Goal: Communication & Community: Answer question/provide support

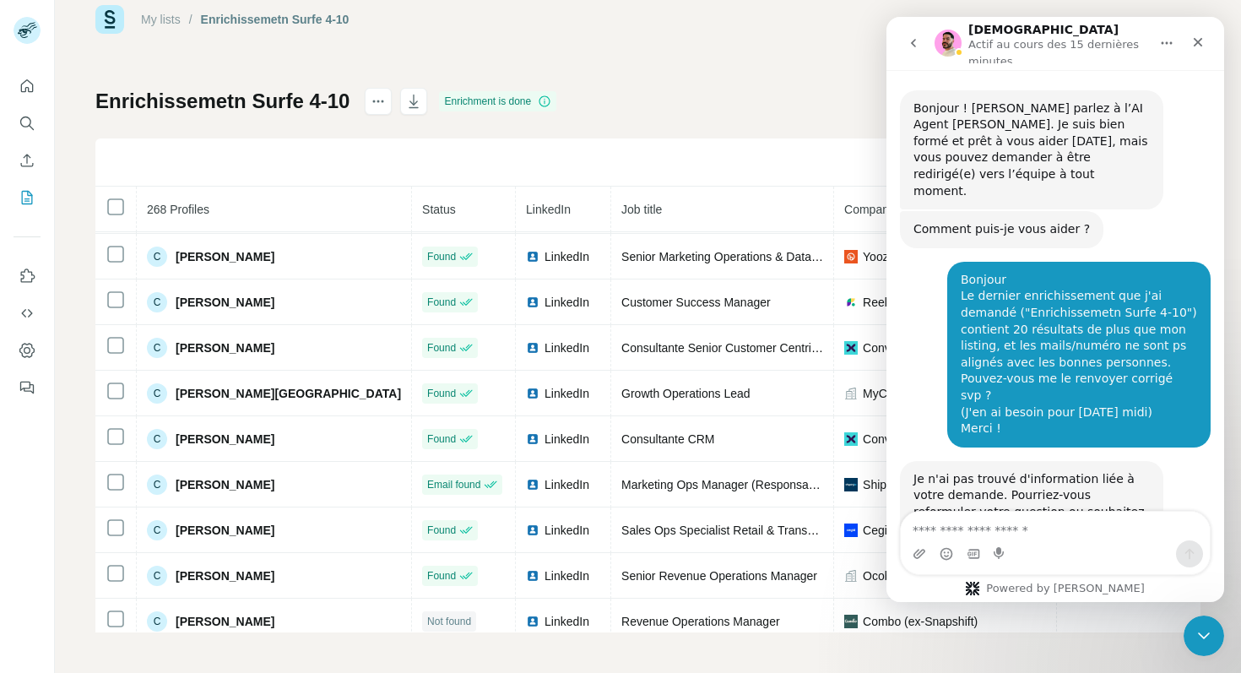
scroll to position [1458, 0]
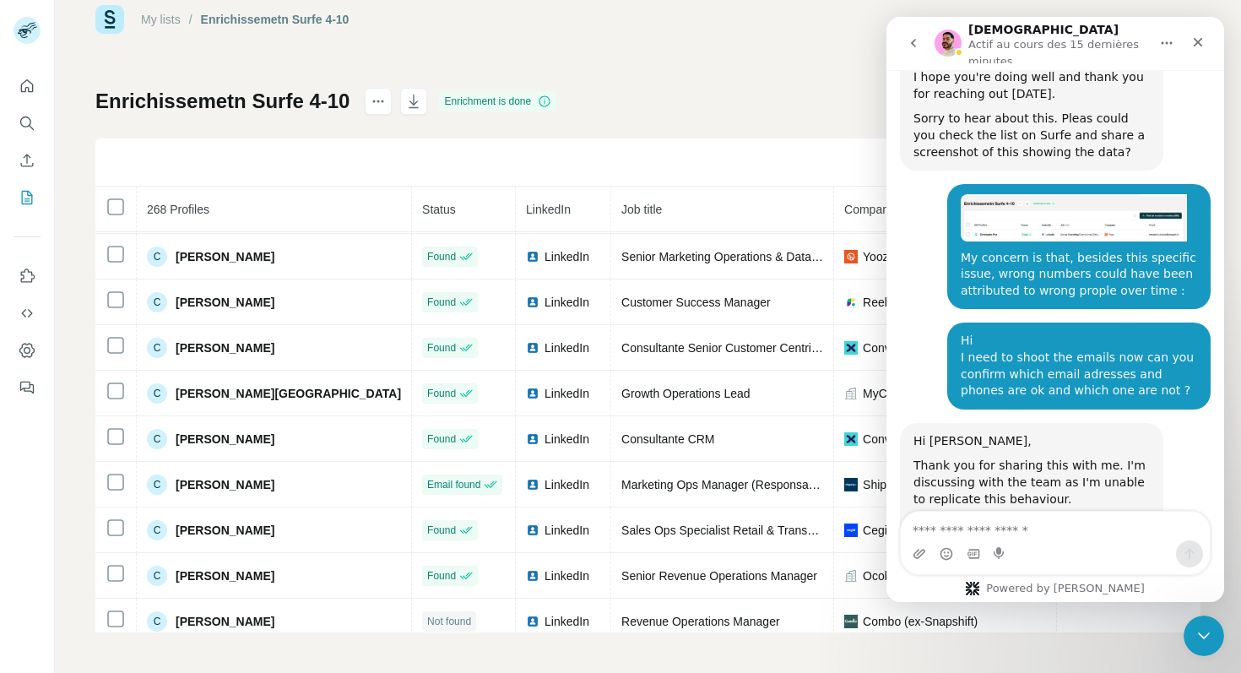
drag, startPoint x: 941, startPoint y: 421, endPoint x: 941, endPoint y: 437, distance: 16.0
click at [941, 516] on div "Could you please share this users linkedin URL for me to have the team take a l…" at bounding box center [1031, 541] width 236 height 50
click at [922, 554] on icon "Télécharger la pièce jointe" at bounding box center [919, 553] width 12 height 9
click at [964, 533] on textarea "Envoyer un message..." at bounding box center [1054, 525] width 309 height 29
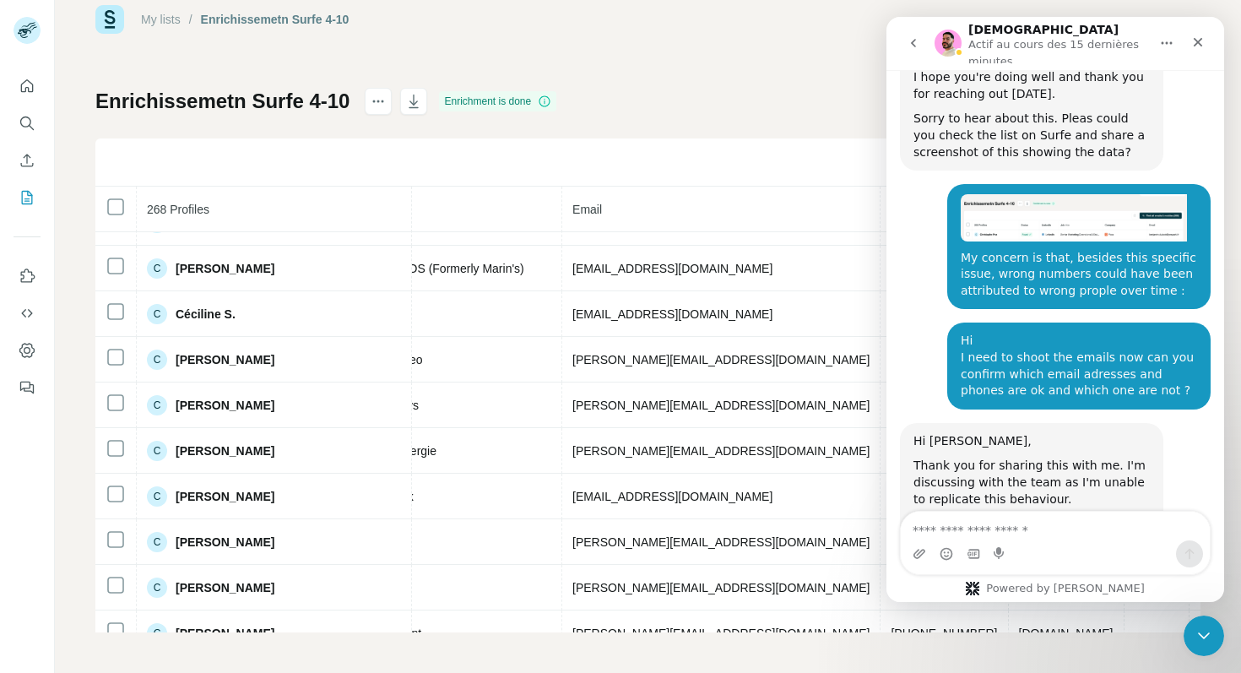
scroll to position [2174, 0]
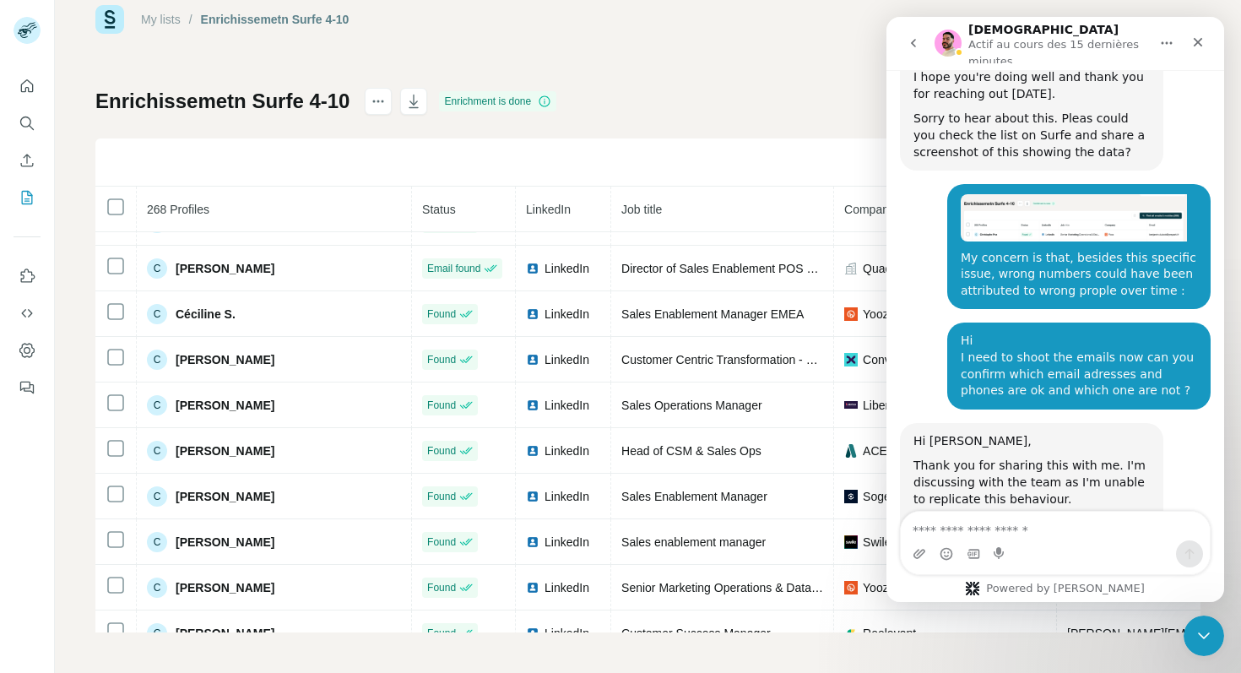
click at [1014, 194] on img "alexis@luceed.ai dit…" at bounding box center [1073, 217] width 226 height 47
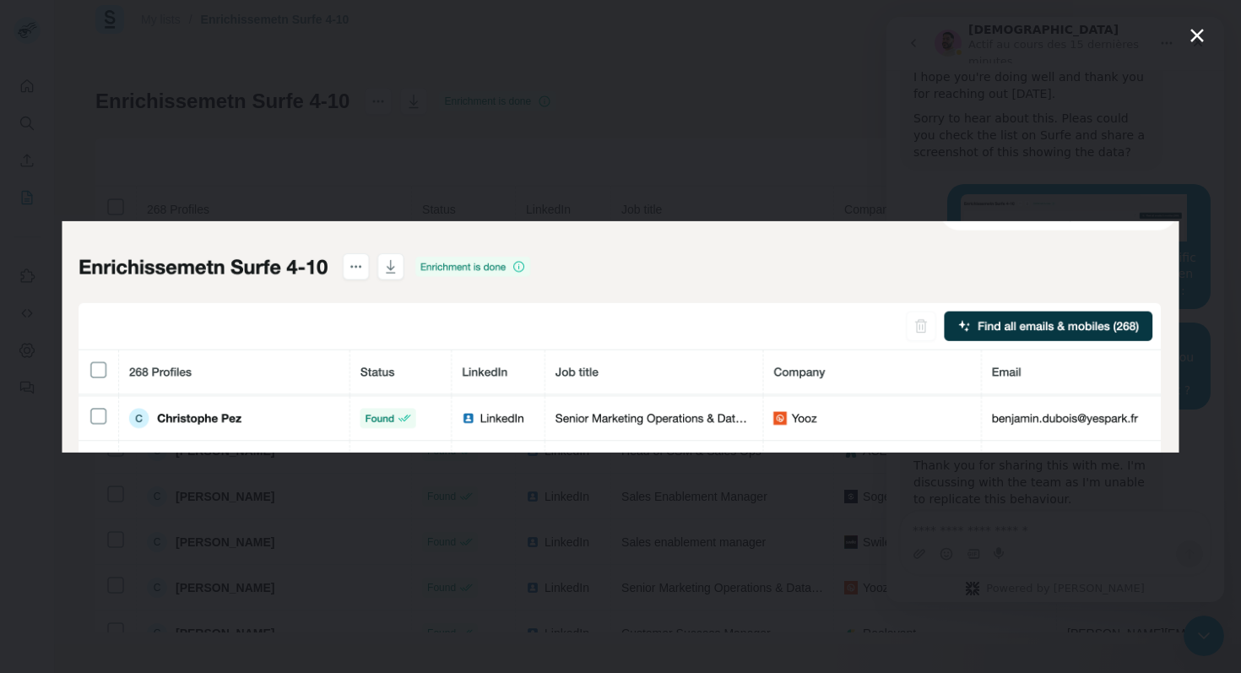
scroll to position [0, 0]
click at [669, 57] on div "Intercom Messenger" at bounding box center [620, 336] width 1241 height 673
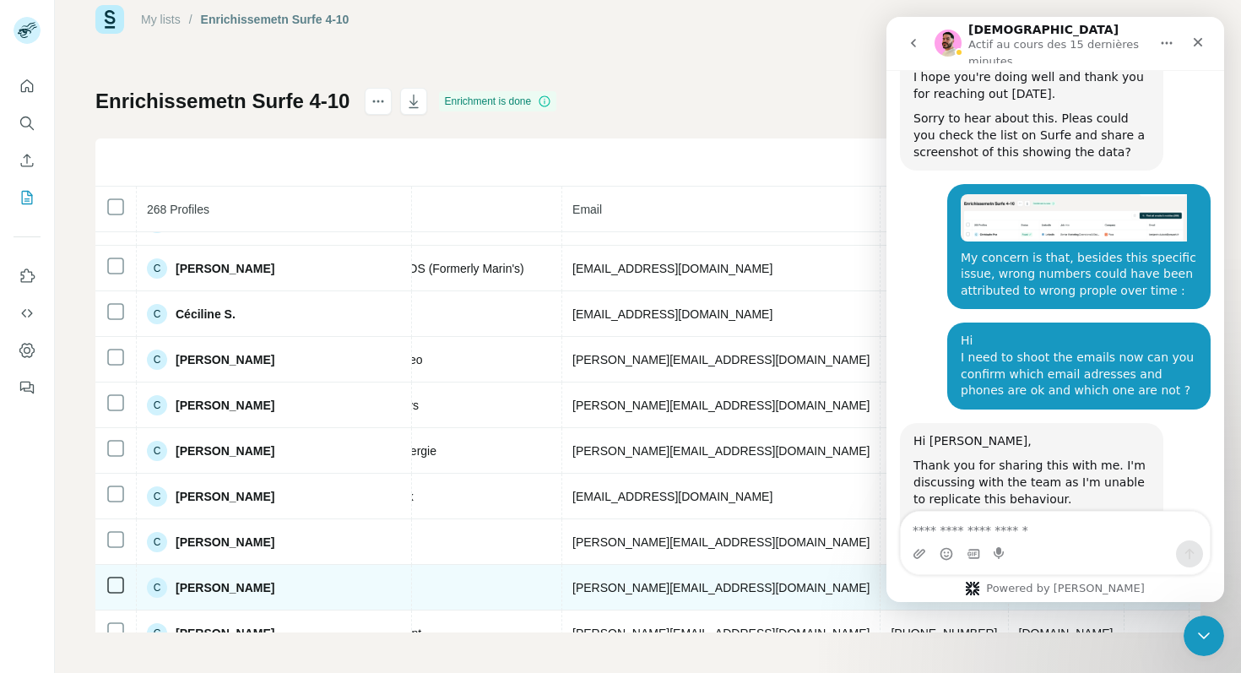
scroll to position [2174, 0]
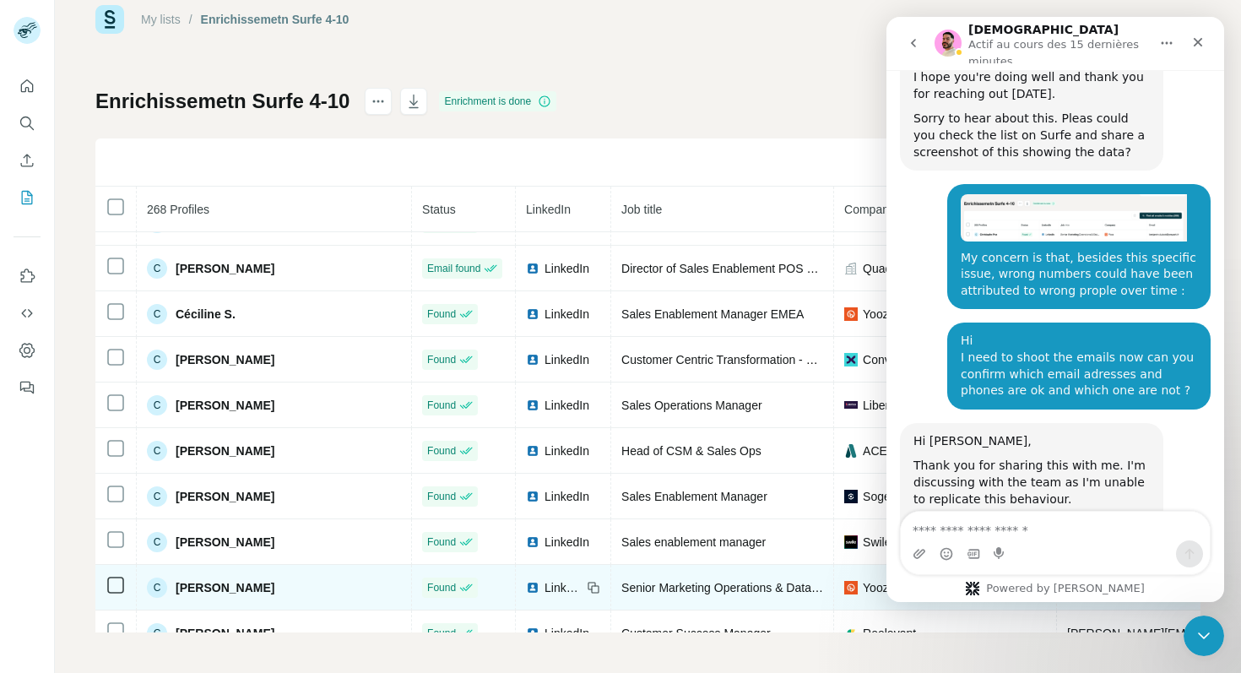
click at [544, 588] on span "LinkedIn" at bounding box center [562, 587] width 37 height 17
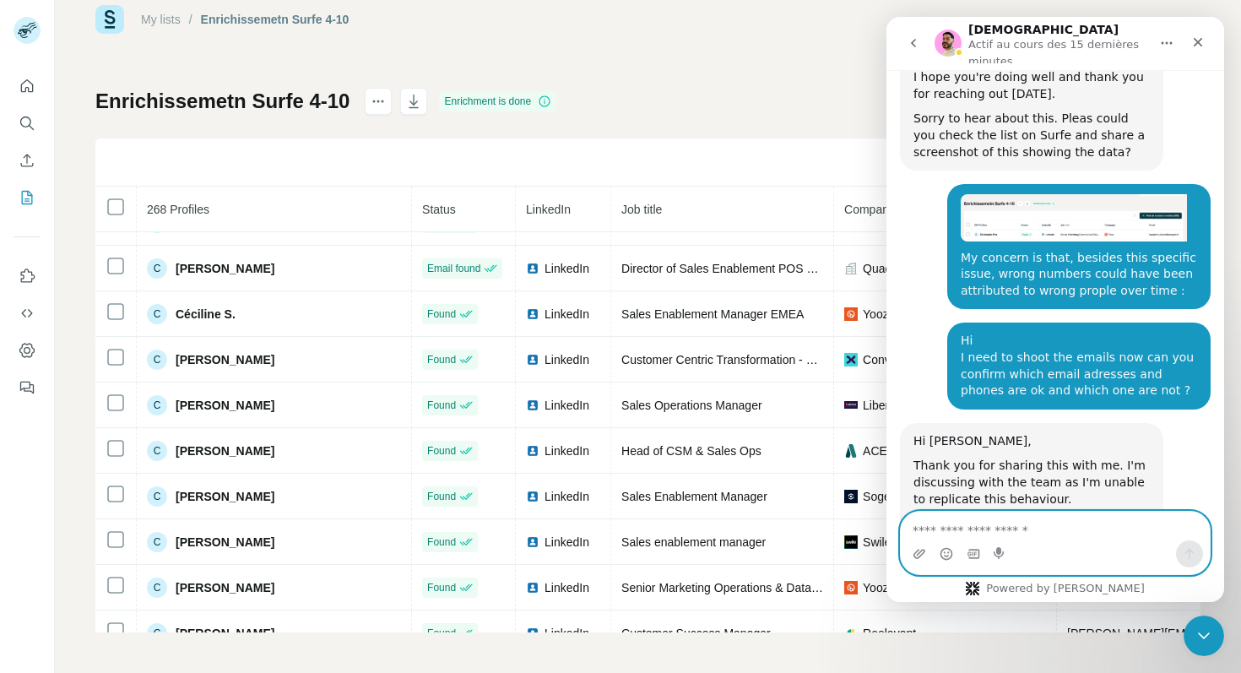
click at [955, 534] on textarea "Envoyer un message..." at bounding box center [1054, 525] width 309 height 29
paste textarea "**********"
type textarea "**********"
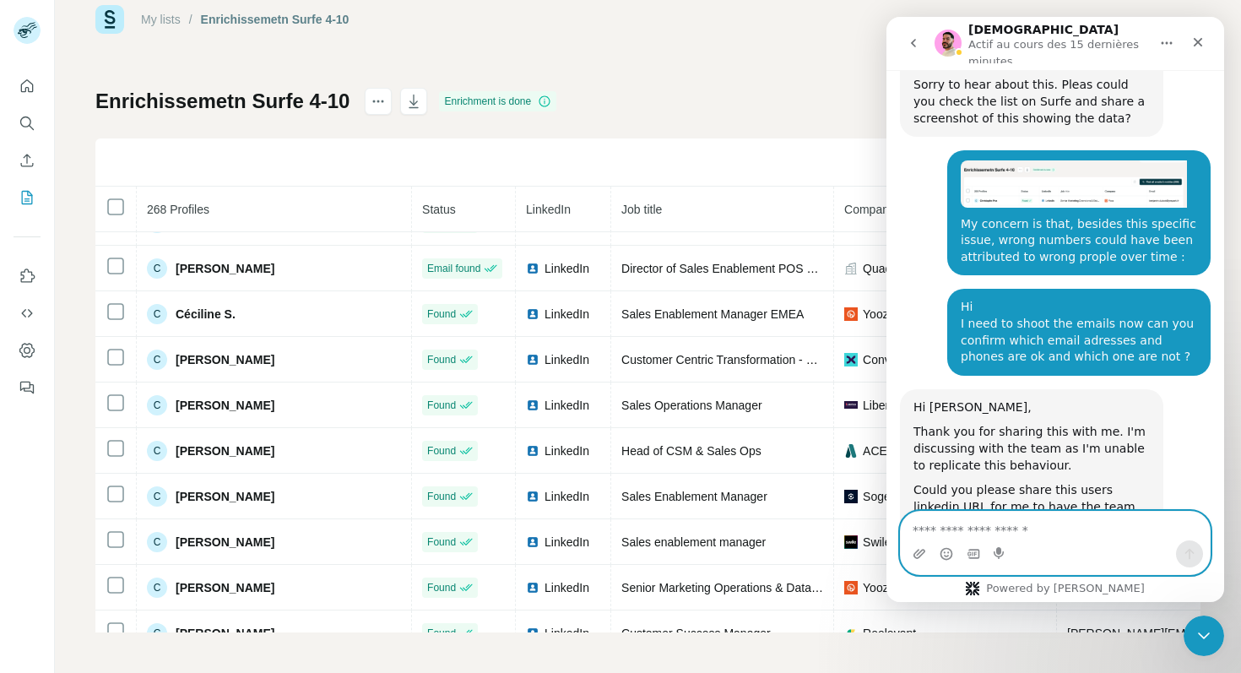
scroll to position [1542, 0]
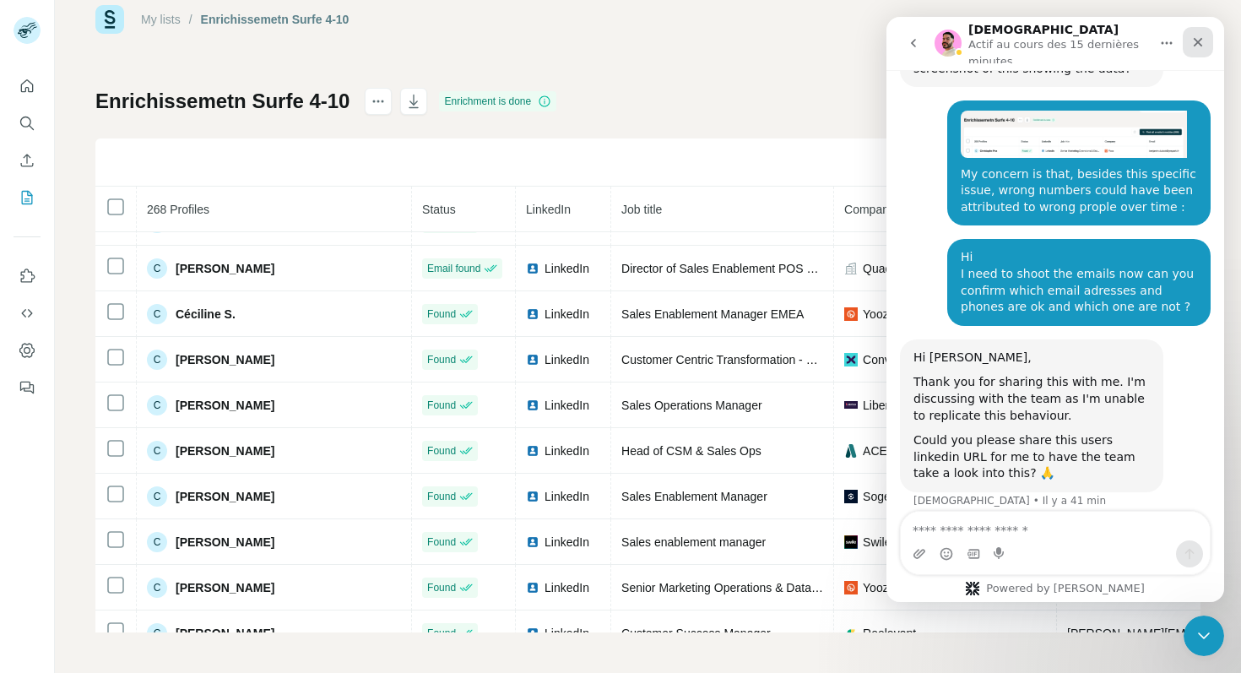
click at [1203, 53] on div "Fermer" at bounding box center [1197, 42] width 30 height 30
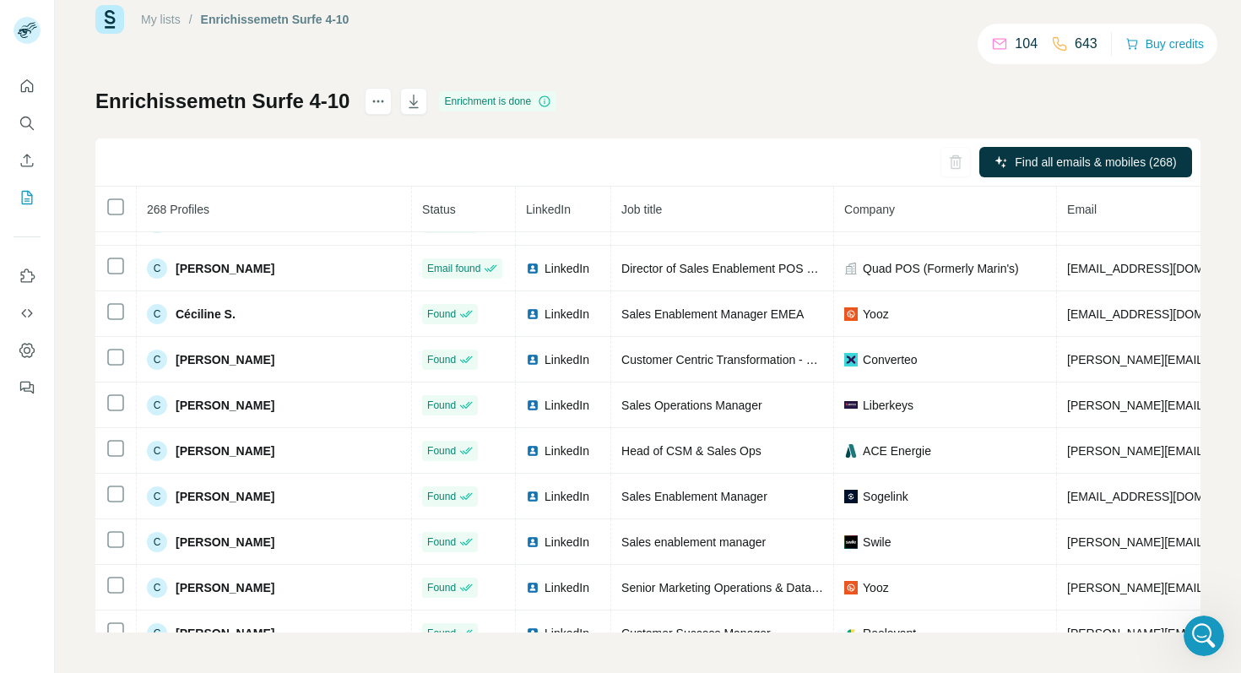
scroll to position [1534, 0]
click at [1205, 620] on div "Ouvrir le Messenger Intercom" at bounding box center [1201, 633] width 56 height 56
